Goal: Information Seeking & Learning: Learn about a topic

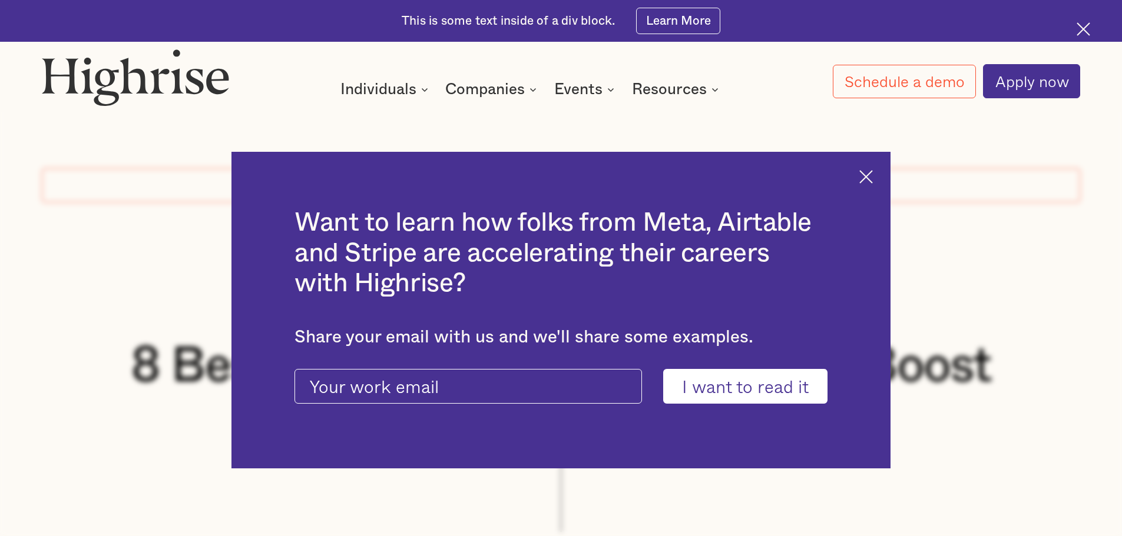
click at [873, 175] on img at bounding box center [866, 177] width 14 height 14
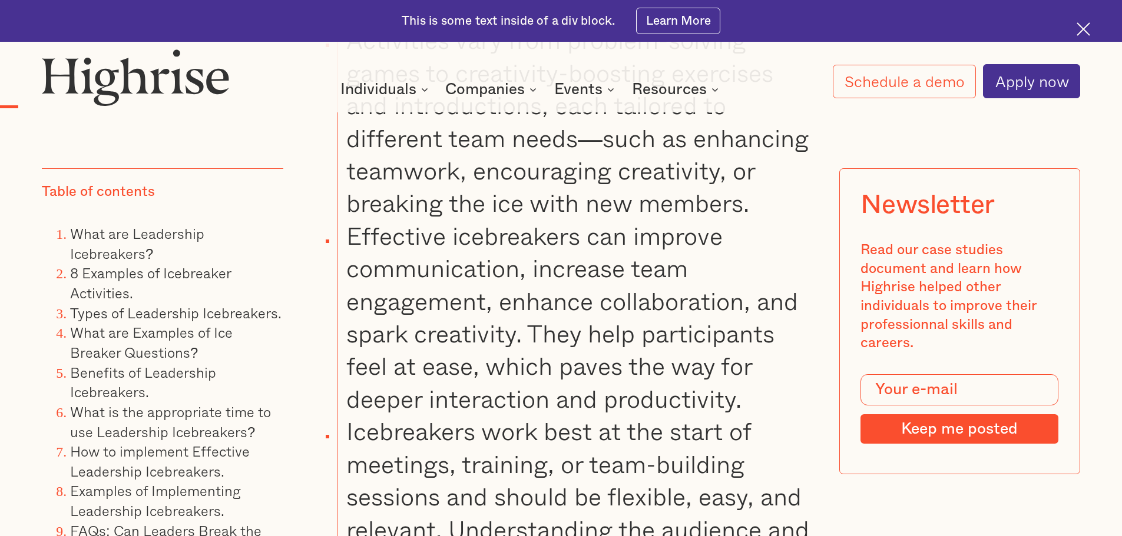
scroll to position [1826, 0]
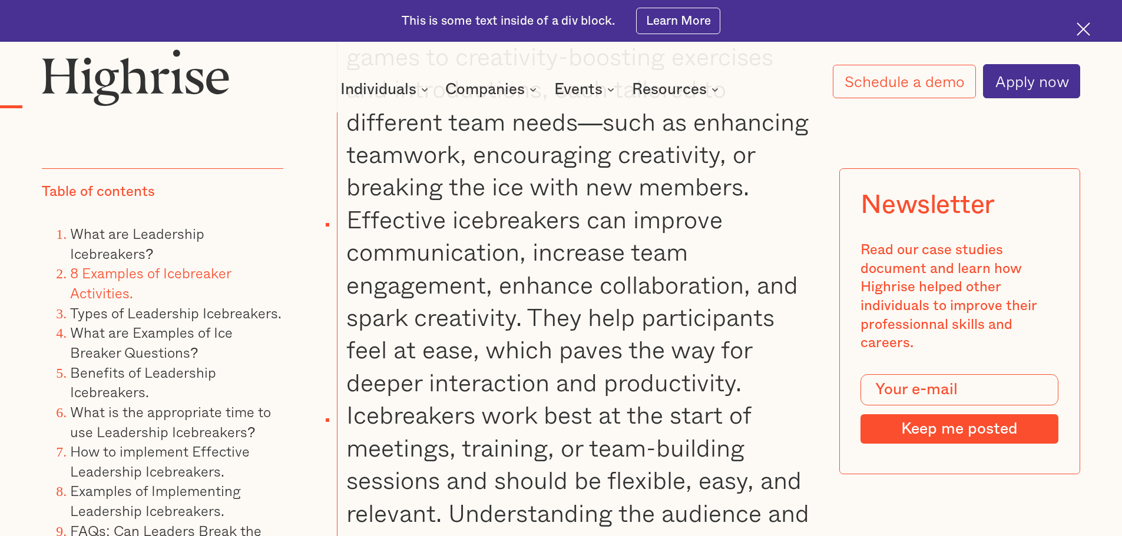
click at [163, 274] on link "8 Examples of Icebreaker Activities." at bounding box center [150, 283] width 161 height 42
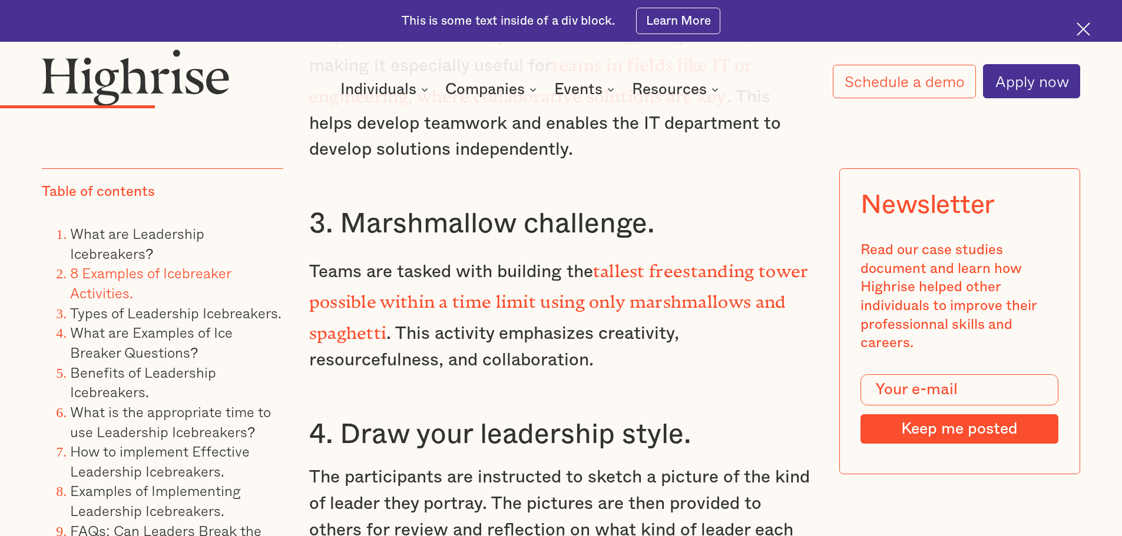
scroll to position [3918, 0]
drag, startPoint x: 438, startPoint y: 270, endPoint x: 525, endPoint y: 275, distance: 87.9
click at [525, 275] on p "Teams are tasked with building the tallest freestanding tower possible within a…" at bounding box center [561, 313] width 504 height 120
drag, startPoint x: 420, startPoint y: 298, endPoint x: 521, endPoint y: 299, distance: 100.7
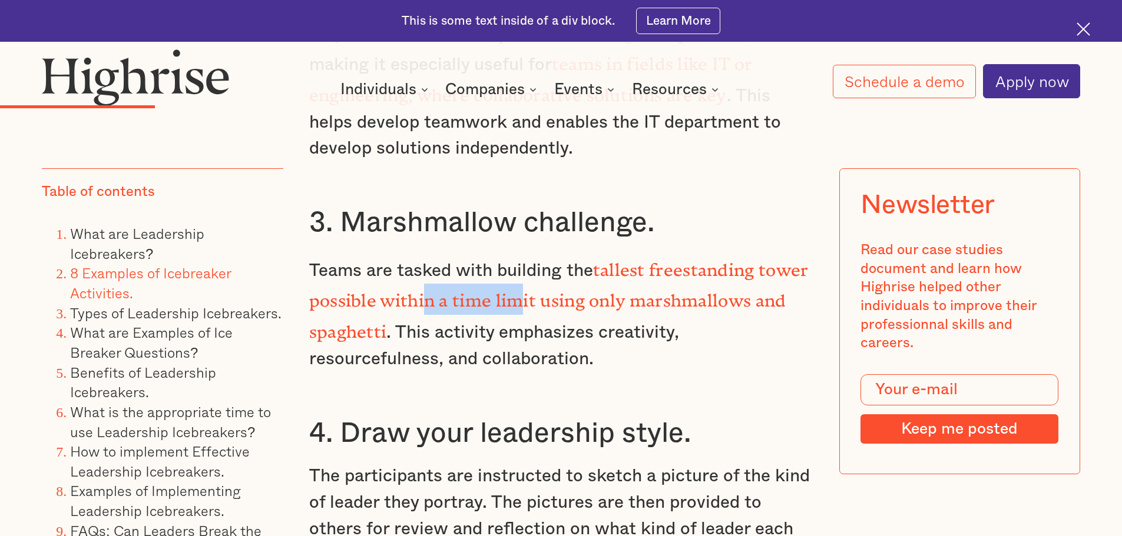
click at [521, 299] on strong "tallest freestanding tower possible within a time limit using only marshmallows…" at bounding box center [558, 296] width 499 height 73
click at [405, 324] on p "Teams are tasked with building the tallest freestanding tower possible within a…" at bounding box center [561, 313] width 504 height 120
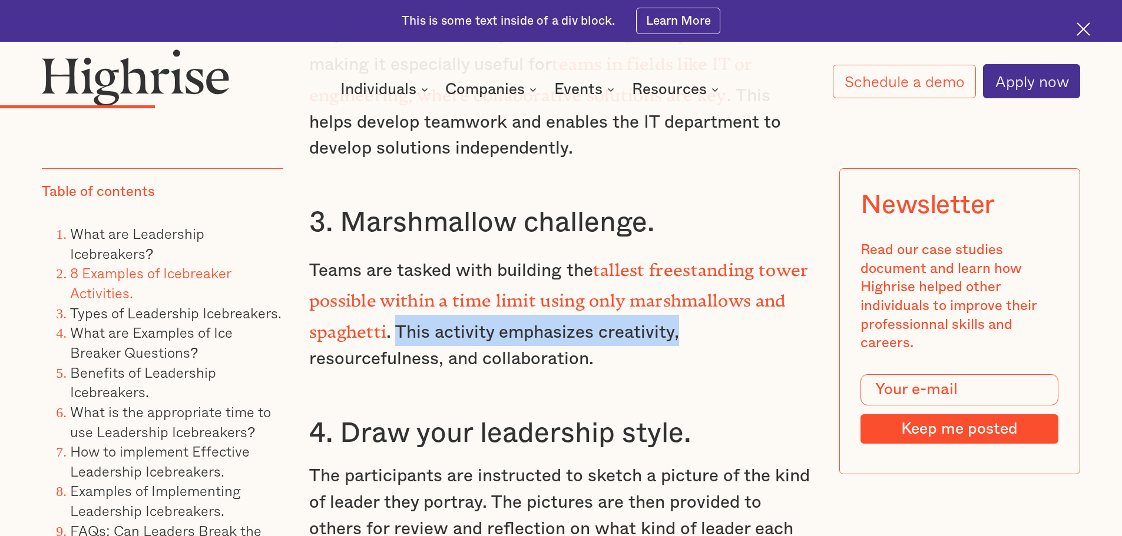
drag, startPoint x: 391, startPoint y: 320, endPoint x: 675, endPoint y: 329, distance: 284.0
click at [675, 329] on p "Teams are tasked with building the tallest freestanding tower possible within a…" at bounding box center [561, 313] width 504 height 120
drag, startPoint x: 394, startPoint y: 319, endPoint x: 700, endPoint y: 320, distance: 305.6
click at [701, 320] on p "Teams are tasked with building the tallest freestanding tower possible within a…" at bounding box center [561, 313] width 504 height 120
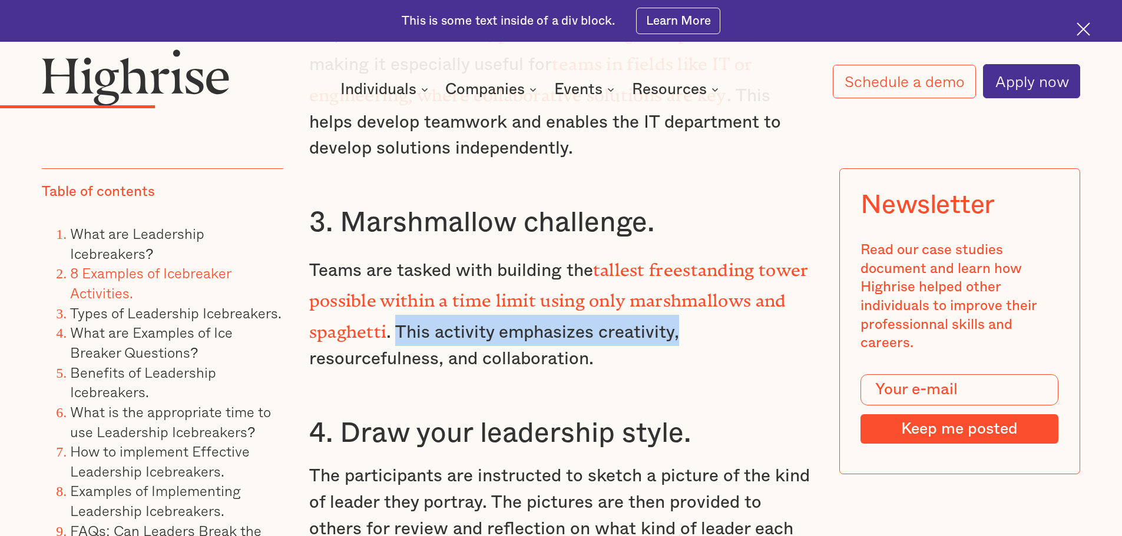
click at [670, 319] on p "Teams are tasked with building the tallest freestanding tower possible within a…" at bounding box center [561, 313] width 504 height 120
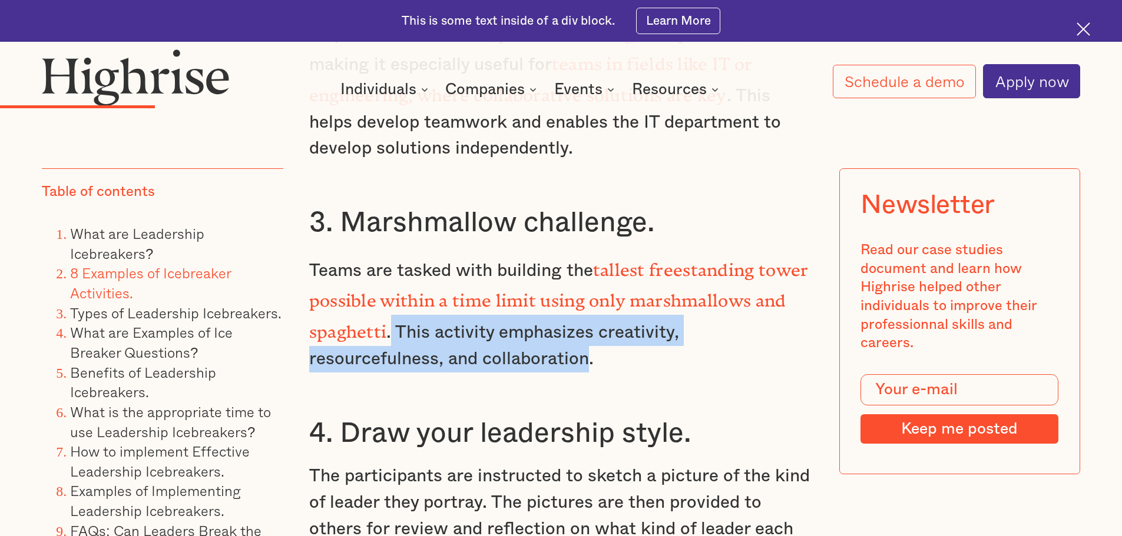
drag, startPoint x: 390, startPoint y: 320, endPoint x: 584, endPoint y: 355, distance: 196.9
click at [584, 355] on p "Teams are tasked with building the tallest freestanding tower possible within a…" at bounding box center [561, 313] width 504 height 120
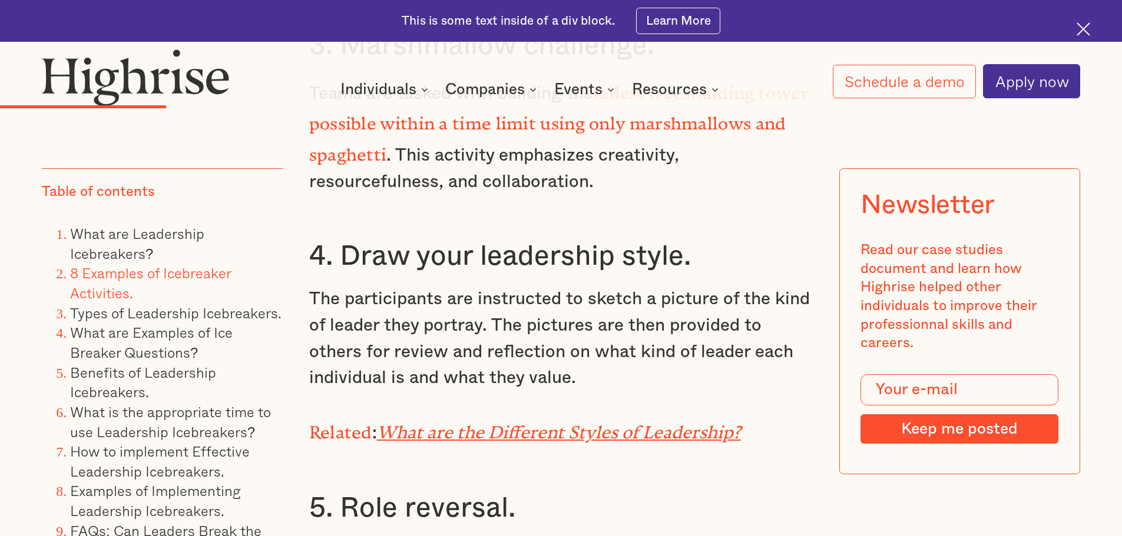
scroll to position [4095, 0]
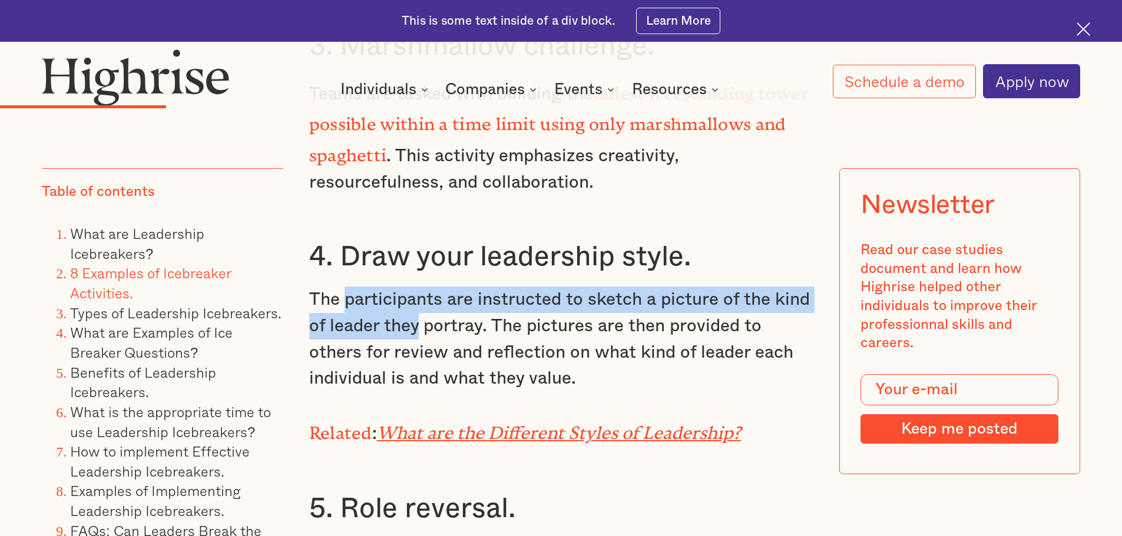
drag, startPoint x: 344, startPoint y: 291, endPoint x: 418, endPoint y: 320, distance: 79.1
click at [418, 320] on p "The participants are instructed to sketch a picture of the kind of leader they …" at bounding box center [561, 339] width 504 height 105
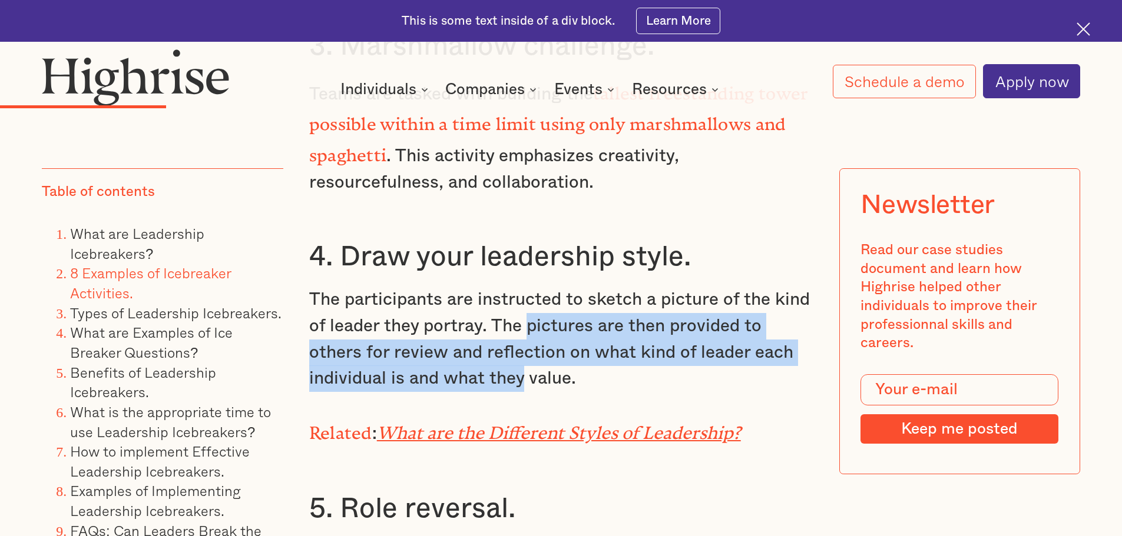
drag, startPoint x: 527, startPoint y: 318, endPoint x: 522, endPoint y: 377, distance: 59.7
click at [522, 377] on p "The participants are instructed to sketch a picture of the kind of leader they …" at bounding box center [561, 339] width 504 height 105
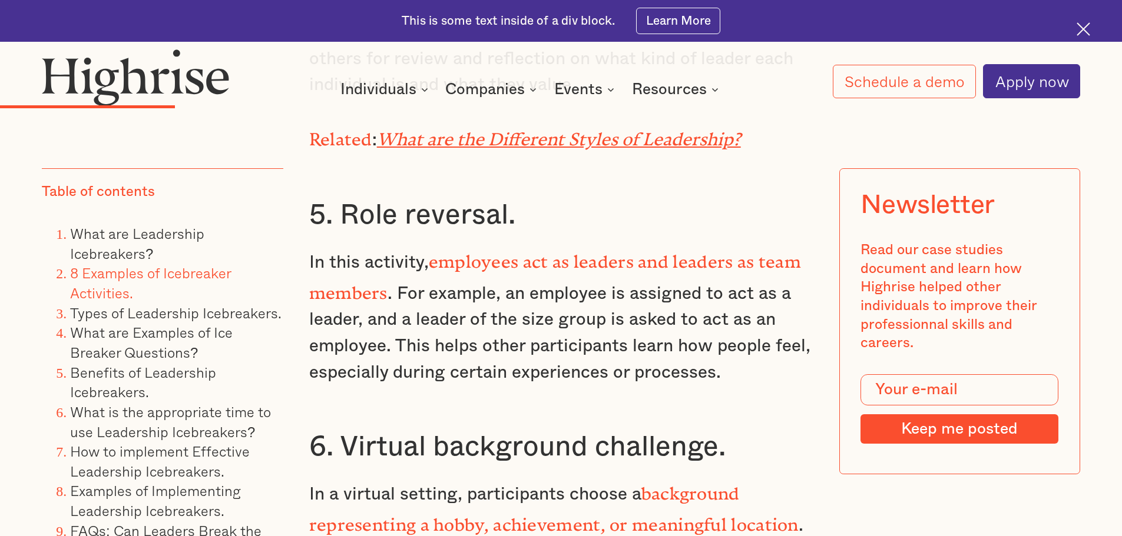
scroll to position [4389, 0]
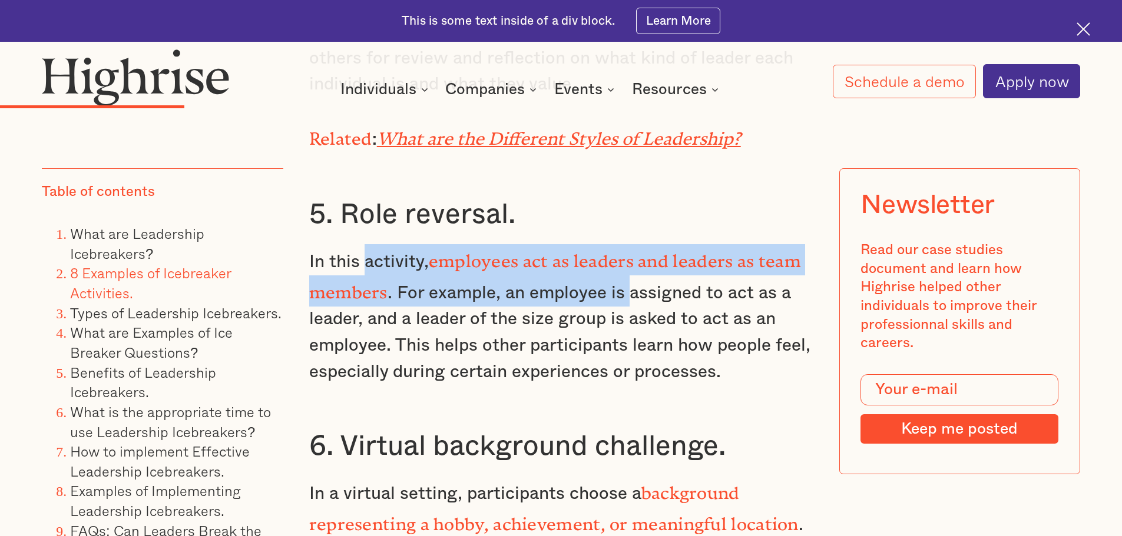
drag, startPoint x: 362, startPoint y: 247, endPoint x: 625, endPoint y: 261, distance: 263.6
click at [625, 261] on p "In this activity, employees act as leaders and leaders as team members . For ex…" at bounding box center [561, 314] width 504 height 141
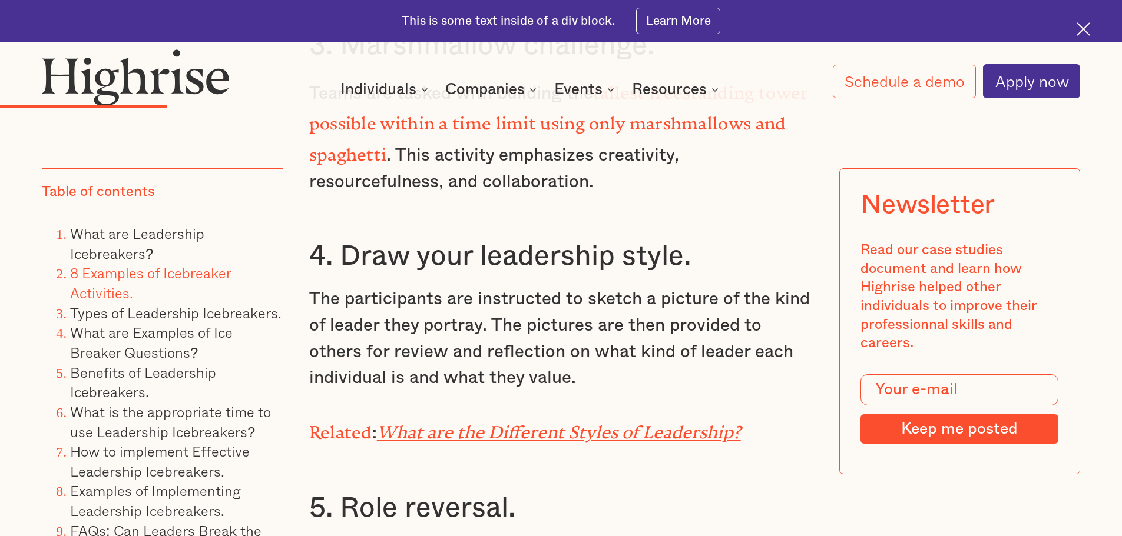
scroll to position [4095, 0]
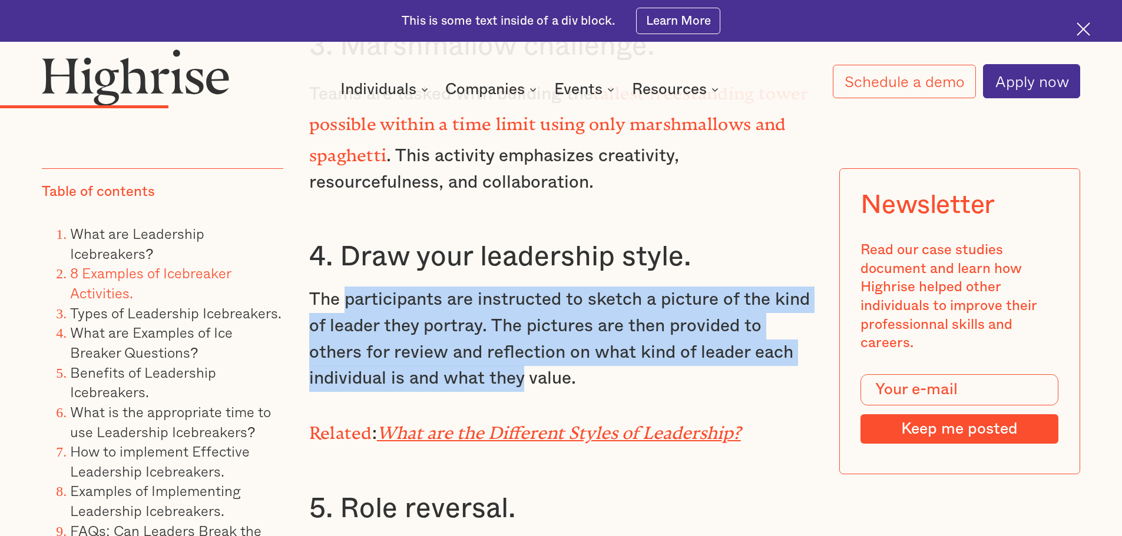
drag, startPoint x: 346, startPoint y: 295, endPoint x: 525, endPoint y: 375, distance: 195.9
click at [525, 375] on p "The participants are instructed to sketch a picture of the kind of leader they …" at bounding box center [561, 339] width 504 height 105
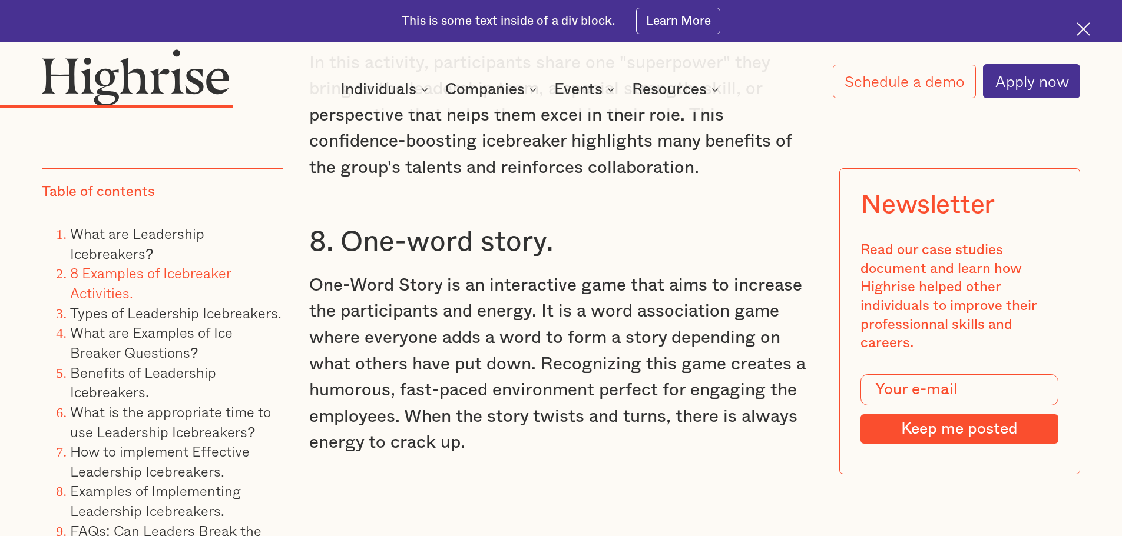
scroll to position [5096, 0]
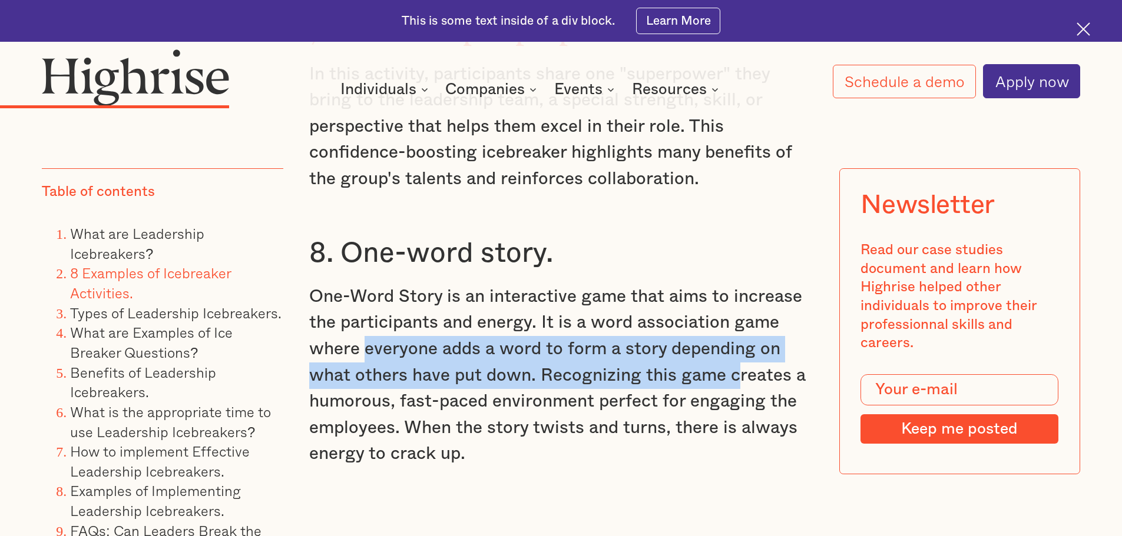
drag, startPoint x: 365, startPoint y: 329, endPoint x: 734, endPoint y: 356, distance: 370.9
click at [734, 356] on p "One-Word Story is an interactive game that aims to increase the participants an…" at bounding box center [561, 376] width 504 height 184
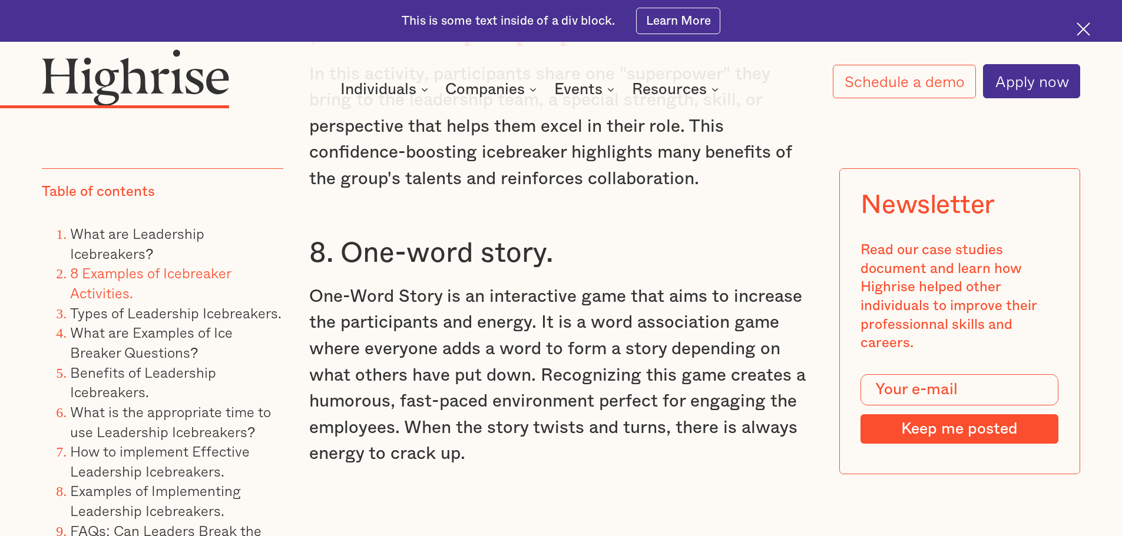
click at [737, 353] on p "One-Word Story is an interactive game that aims to increase the participants an…" at bounding box center [561, 376] width 504 height 184
click at [725, 355] on p "One-Word Story is an interactive game that aims to increase the participants an…" at bounding box center [561, 376] width 504 height 184
click at [730, 353] on p "One-Word Story is an interactive game that aims to increase the participants an…" at bounding box center [561, 376] width 504 height 184
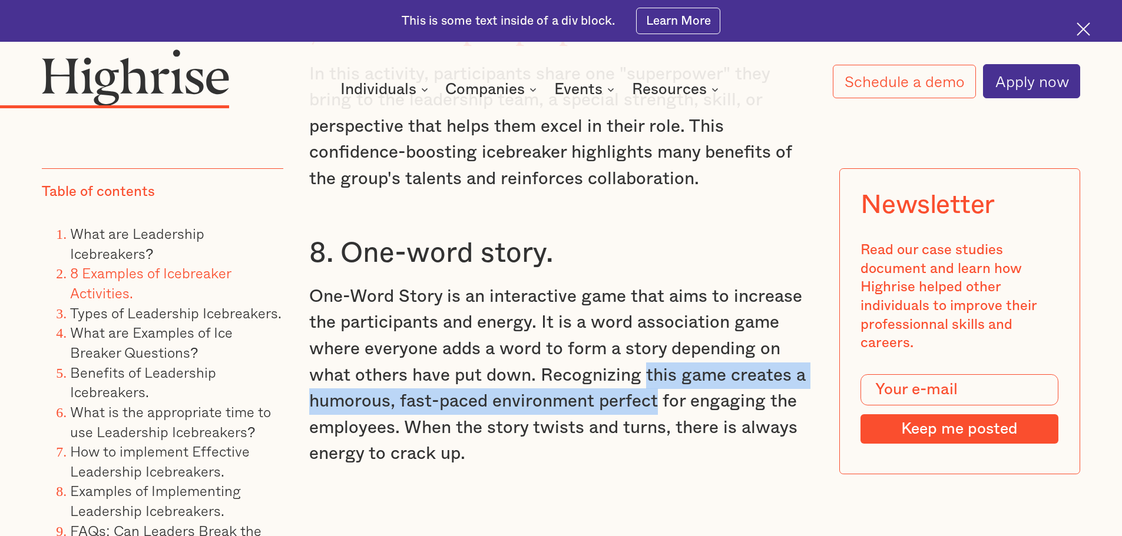
drag, startPoint x: 644, startPoint y: 350, endPoint x: 654, endPoint y: 384, distance: 35.4
click at [654, 384] on p "One-Word Story is an interactive game that aims to increase the participants an…" at bounding box center [561, 376] width 504 height 184
click at [655, 373] on p "One-Word Story is an interactive game that aims to increase the participants an…" at bounding box center [561, 376] width 504 height 184
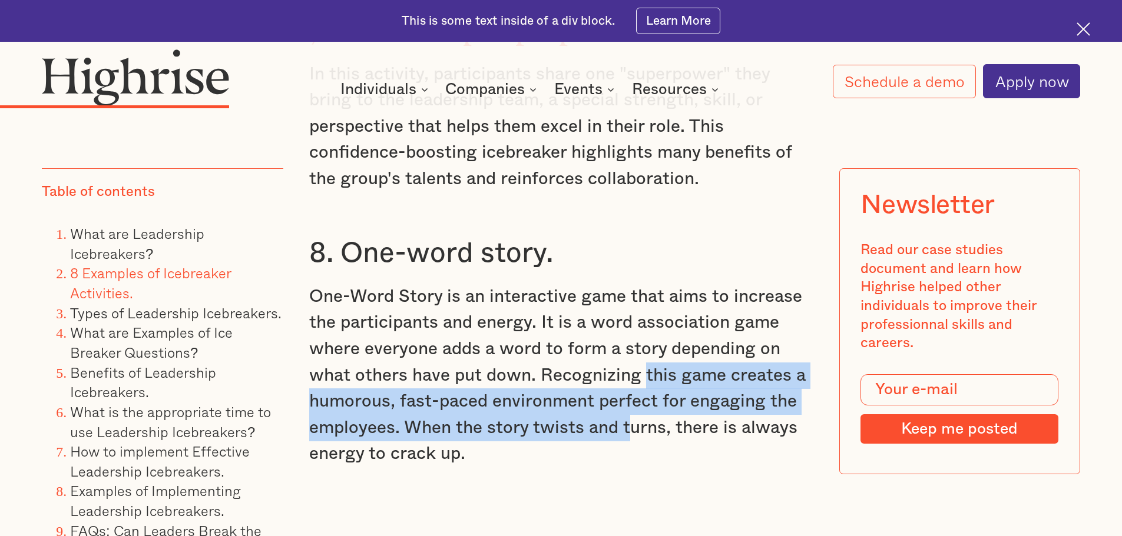
drag, startPoint x: 643, startPoint y: 349, endPoint x: 629, endPoint y: 403, distance: 56.0
click at [629, 403] on p "One-Word Story is an interactive game that aims to increase the participants an…" at bounding box center [561, 376] width 504 height 184
click at [616, 405] on p "One-Word Story is an interactive game that aims to increase the participants an…" at bounding box center [561, 376] width 504 height 184
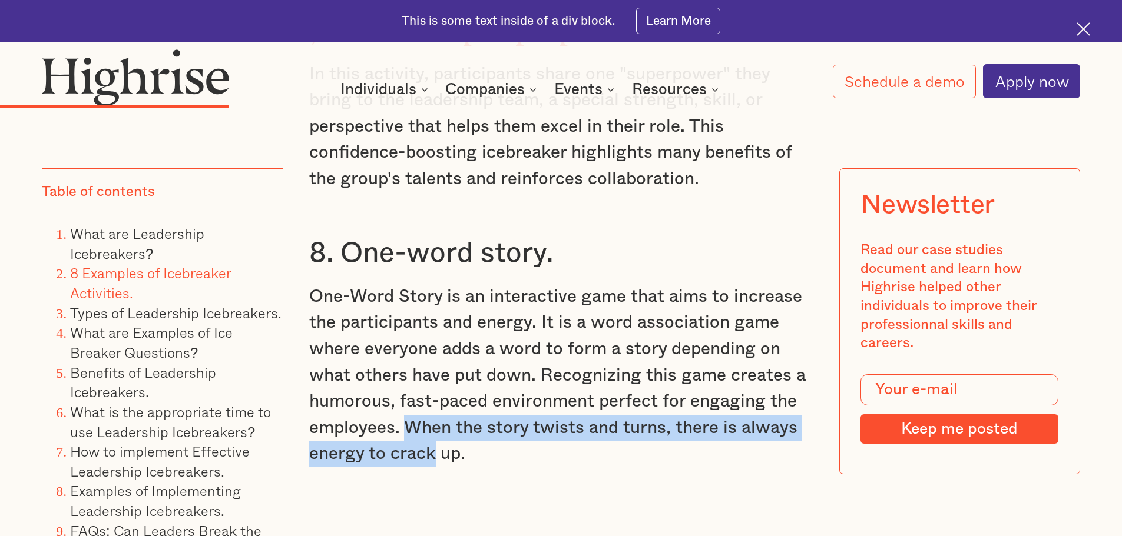
drag, startPoint x: 404, startPoint y: 402, endPoint x: 430, endPoint y: 438, distance: 44.2
click at [430, 438] on p "One-Word Story is an interactive game that aims to increase the participants an…" at bounding box center [561, 376] width 504 height 184
drag, startPoint x: 455, startPoint y: 405, endPoint x: 434, endPoint y: 429, distance: 31.3
click at [434, 429] on p "One-Word Story is an interactive game that aims to increase the participants an…" at bounding box center [561, 376] width 504 height 184
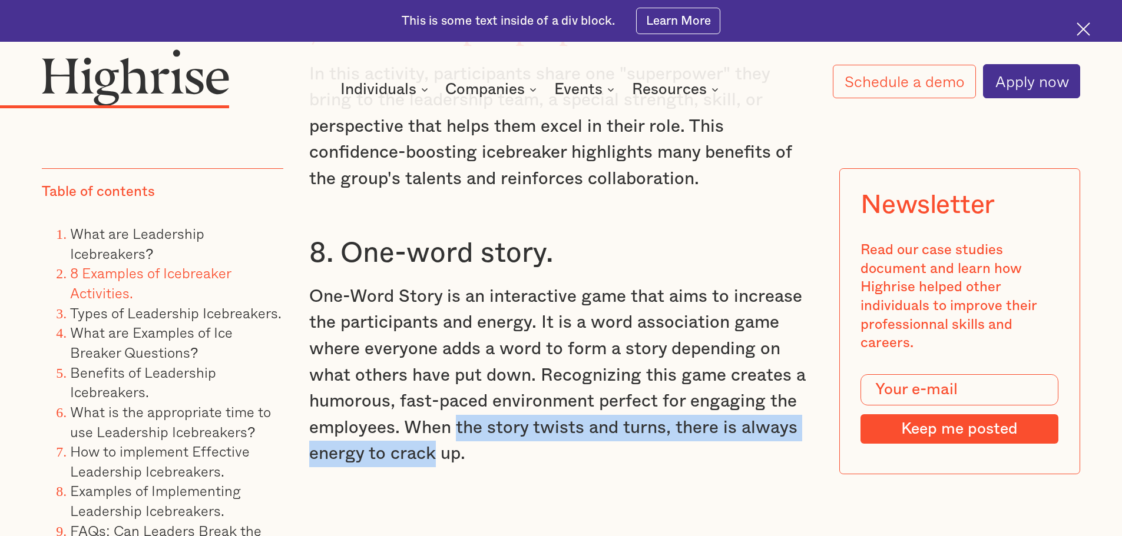
click at [434, 429] on p "One-Word Story is an interactive game that aims to increase the participants an…" at bounding box center [561, 376] width 504 height 184
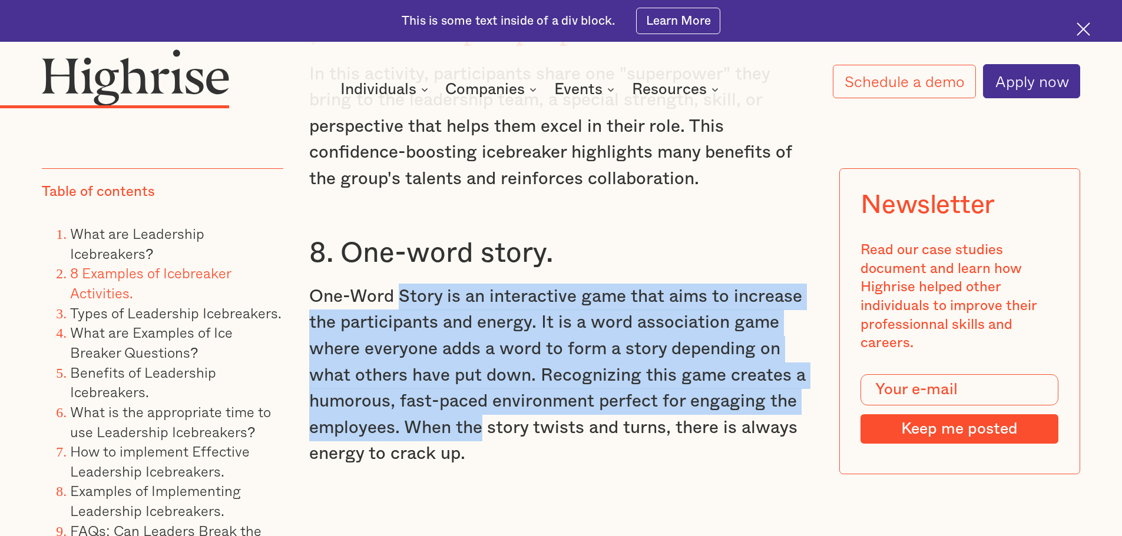
drag, startPoint x: 399, startPoint y: 272, endPoint x: 476, endPoint y: 407, distance: 155.4
click at [476, 407] on p "One-Word Story is an interactive game that aims to increase the participants an…" at bounding box center [561, 376] width 504 height 184
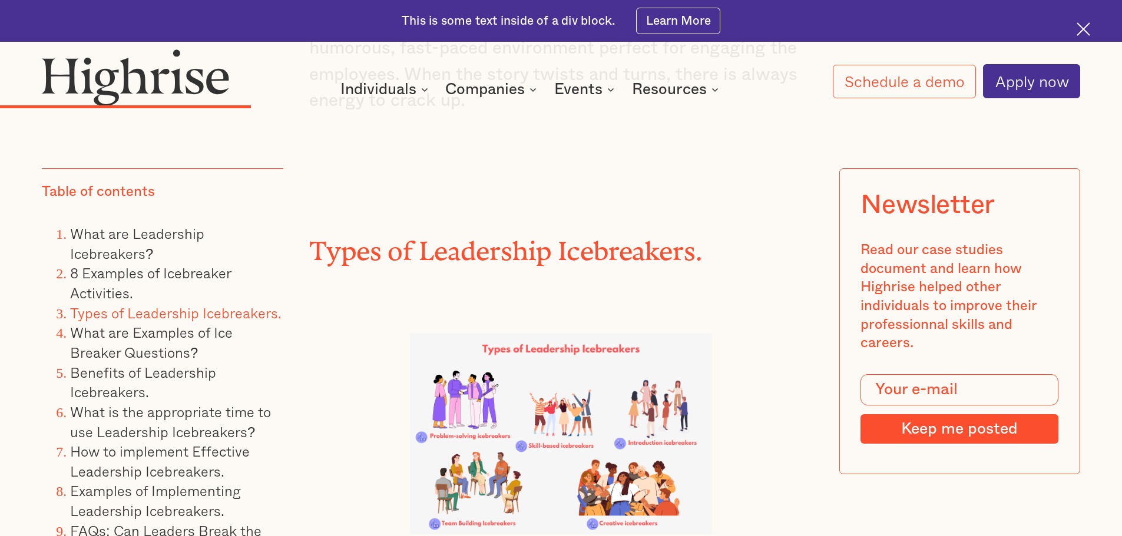
scroll to position [5037, 0]
